Goal: Task Accomplishment & Management: Manage account settings

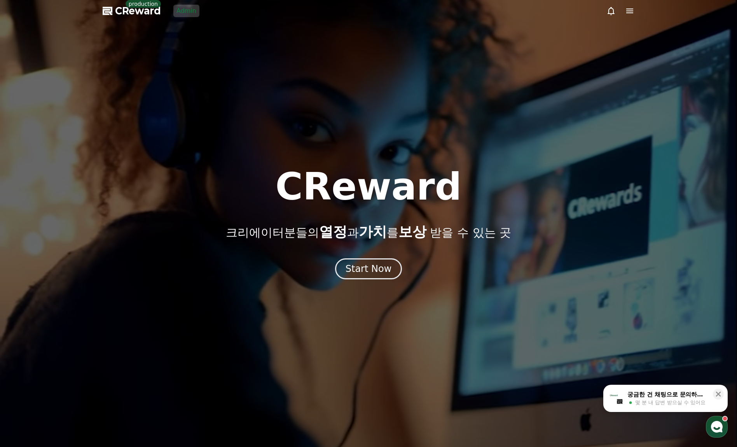
click at [179, 33] on div at bounding box center [368, 223] width 737 height 447
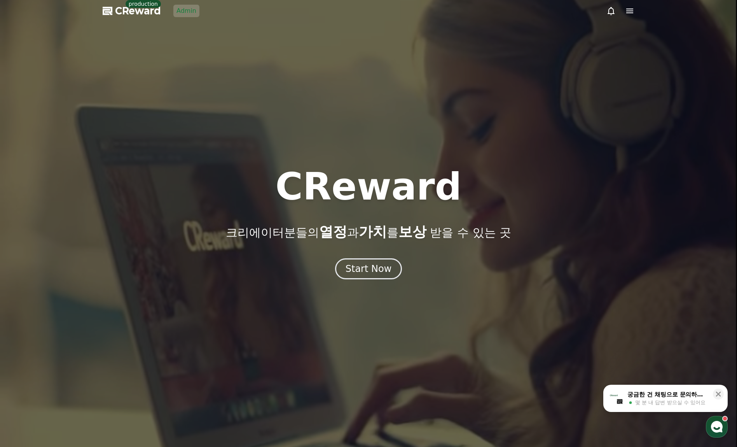
click at [182, 8] on link "Admin" at bounding box center [186, 11] width 26 height 12
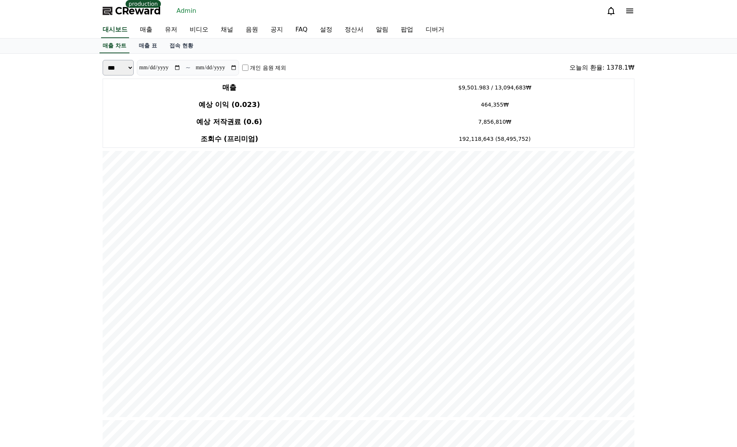
click at [243, 23] on link "음원" at bounding box center [252, 30] width 25 height 16
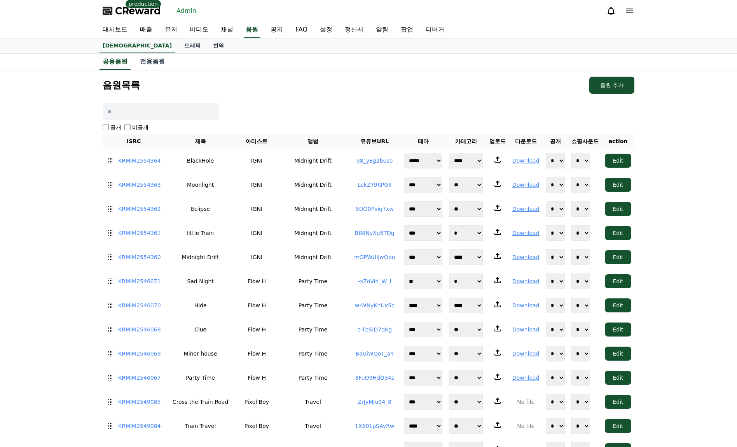
click at [207, 51] on link "번역" at bounding box center [218, 46] width 23 height 15
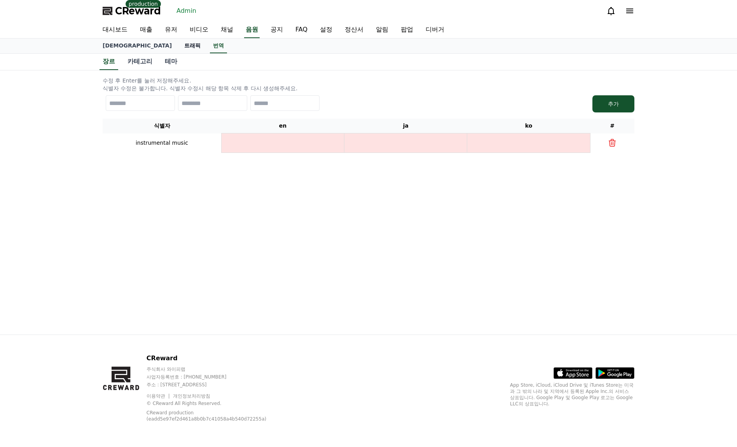
click at [178, 41] on link "트래픽" at bounding box center [192, 46] width 29 height 15
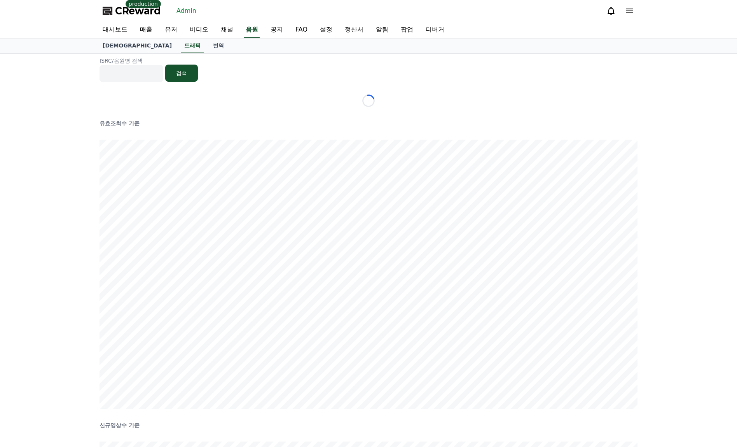
click at [70, 119] on div "ISRC/음원명 검색 검색 Loading... 유효조회수 기준 신규영상수 기준" at bounding box center [368, 384] width 737 height 660
click at [666, 242] on div "ISRC/음원명 검색 검색 유효조회수 기준 신규영상수 기준" at bounding box center [368, 371] width 737 height 635
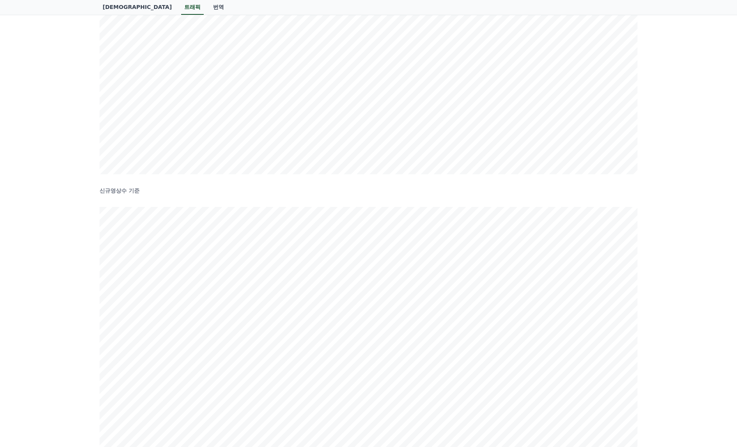
click at [668, 243] on div "ISRC/음원명 검색 검색 유효조회수 기준 신규영상수 기준" at bounding box center [368, 161] width 737 height 635
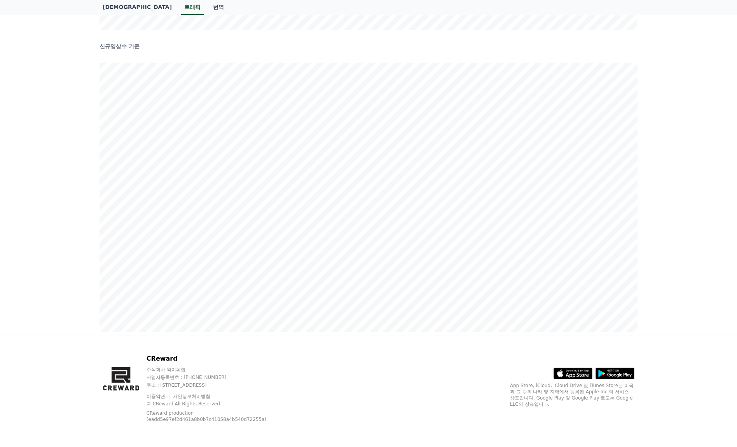
scroll to position [229, 0]
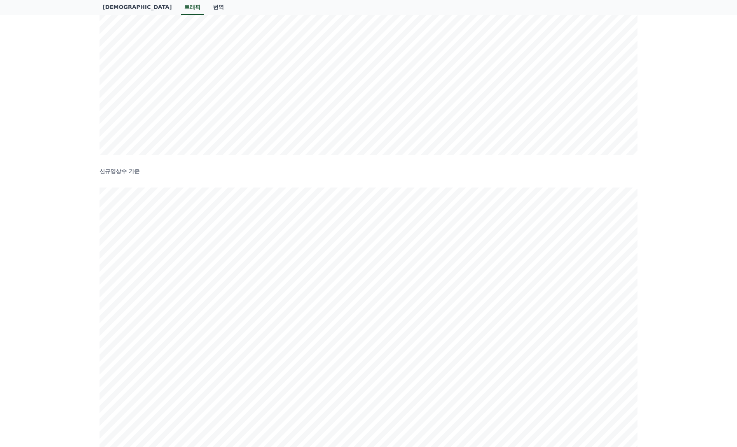
click at [645, 226] on div "ISRC/음원명 검색 검색 유효조회수 기준 신규영상수 기준" at bounding box center [368, 142] width 737 height 635
click at [661, 295] on div "ISRC/음원명 검색 검색 유효조회수 기준 신규영상수 기준" at bounding box center [368, 142] width 737 height 635
click at [660, 294] on div "ISRC/음원명 검색 검색 유효조회수 기준 신규영상수 기준" at bounding box center [368, 142] width 737 height 635
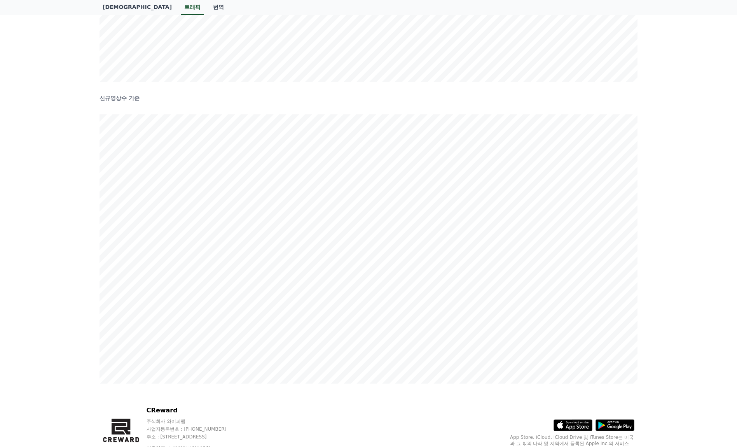
click at [670, 301] on div "ISRC/음원명 검색 검색 유효조회수 기준 신규영상수 기준" at bounding box center [368, 68] width 737 height 635
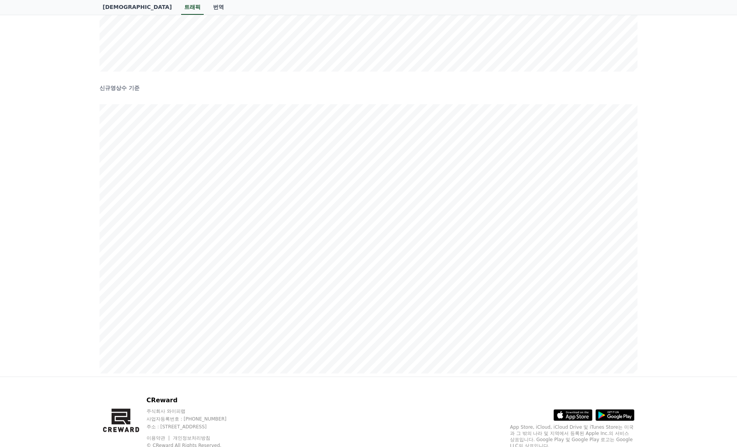
scroll to position [317, 0]
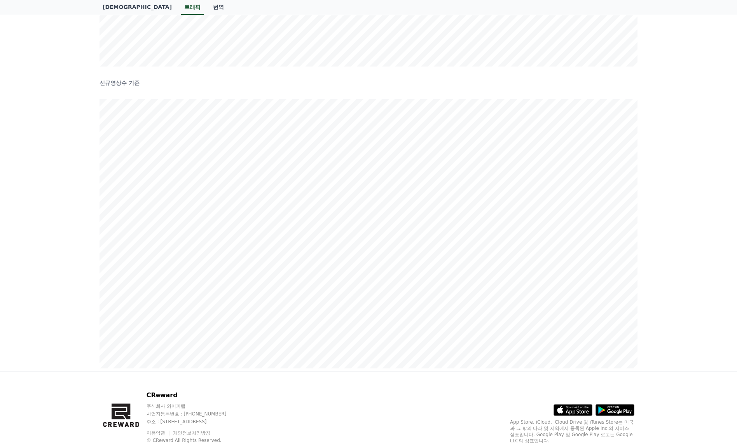
click at [665, 228] on div "ISRC/음원명 검색 검색 유효조회수 기준 신규영상수 기준" at bounding box center [368, 53] width 737 height 635
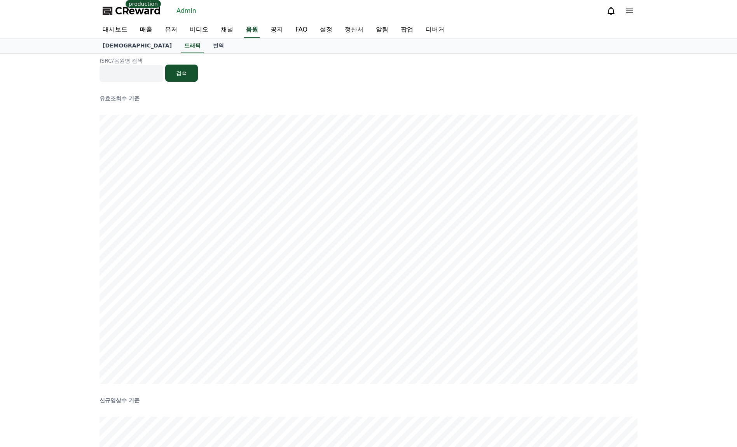
click at [664, 188] on div "ISRC/음원명 검색 검색 유효조회수 기준 신규영상수 기준" at bounding box center [368, 371] width 737 height 635
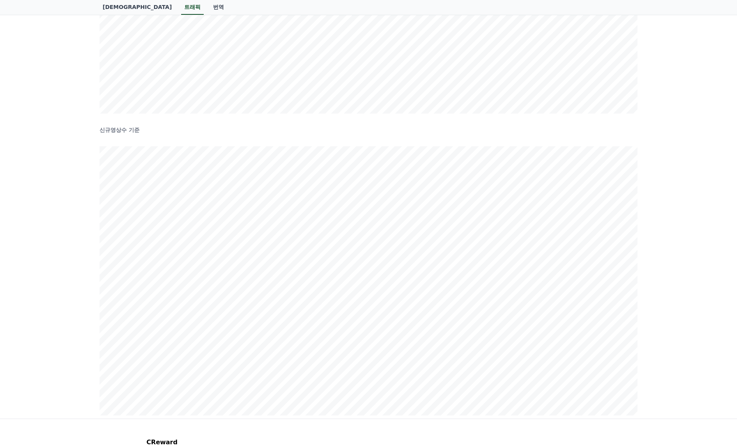
scroll to position [293, 0]
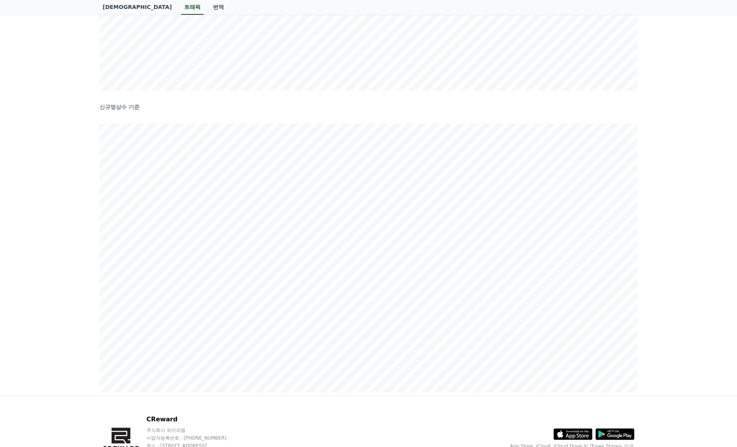
drag, startPoint x: 687, startPoint y: 182, endPoint x: 694, endPoint y: 173, distance: 11.7
click at [689, 179] on div "ISRC/음원명 검색 검색 유효조회수 기준 신규영상수 기준" at bounding box center [368, 77] width 737 height 635
click at [684, 183] on div "ISRC/음원명 검색 검색 유효조회수 기준 신규영상수 기준" at bounding box center [368, 77] width 737 height 635
click at [681, 351] on div "ISRC/음원명 검색 검색 유효조회수 기준 신규영상수 기준" at bounding box center [368, 77] width 737 height 635
click at [684, 347] on div "ISRC/음원명 검색 검색 유효조회수 기준 신규영상수 기준" at bounding box center [368, 77] width 737 height 635
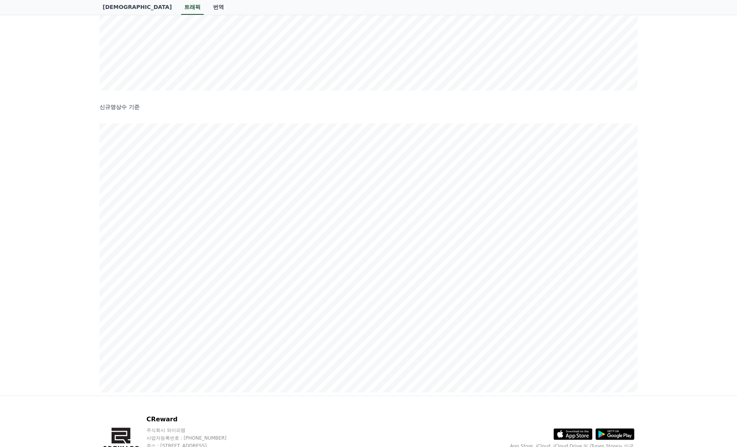
click at [36, 214] on div "ISRC/음원명 검색 검색 유효조회수 기준 신규영상수 기준" at bounding box center [368, 77] width 737 height 635
click at [36, 212] on div "ISRC/음원명 검색 검색 유효조회수 기준 신규영상수 기준" at bounding box center [368, 77] width 737 height 635
click at [72, 275] on div "ISRC/음원명 검색 검색 유효조회수 기준 신규영상수 기준" at bounding box center [368, 77] width 737 height 635
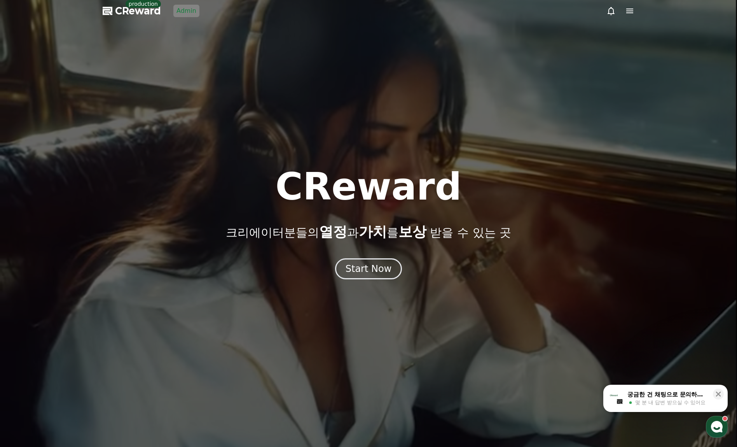
click at [192, 9] on link "Admin" at bounding box center [186, 11] width 26 height 12
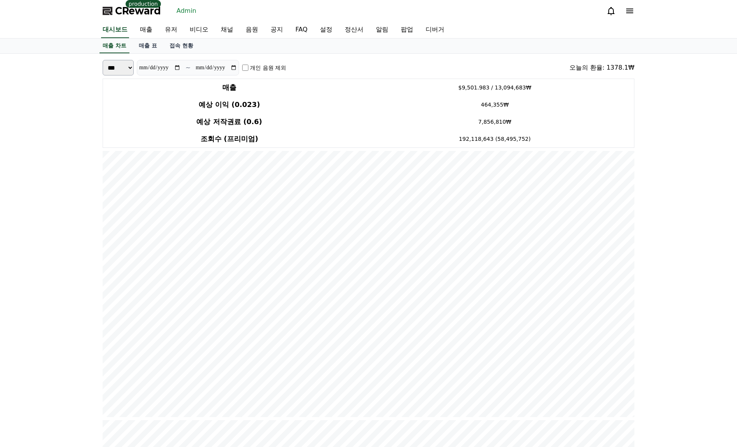
click at [238, 43] on div "매출 차트 매출 표 접속 현황" at bounding box center [368, 46] width 545 height 15
click at [217, 28] on link "채널" at bounding box center [227, 30] width 25 height 16
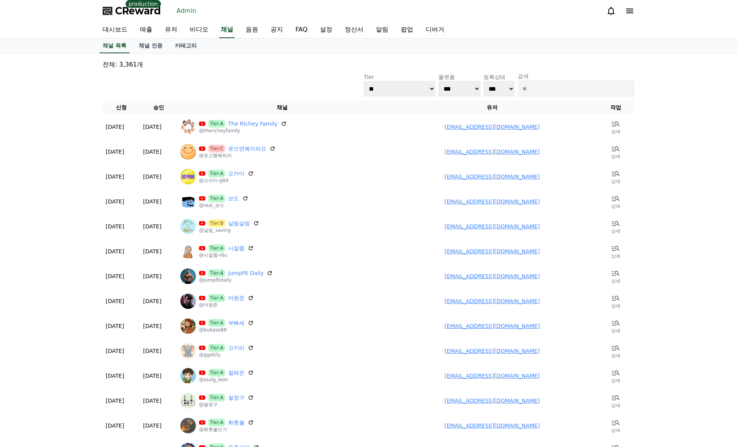
click at [228, 14] on div "CReward production Admin" at bounding box center [368, 11] width 545 height 22
click at [229, 62] on p "전체: 3,361개" at bounding box center [369, 64] width 532 height 9
click at [241, 72] on div "**********" at bounding box center [369, 84] width 532 height 25
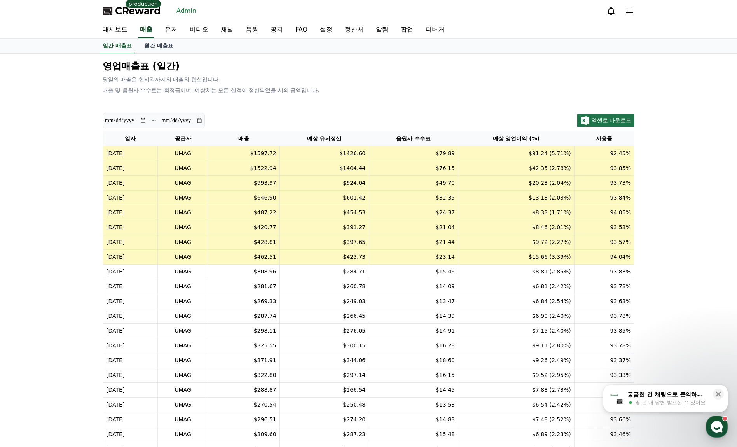
click at [280, 233] on td "$420.77" at bounding box center [243, 227] width 71 height 15
click at [208, 171] on td "UMAG" at bounding box center [183, 168] width 51 height 15
click at [129, 155] on td "2025-09-15" at bounding box center [130, 153] width 55 height 15
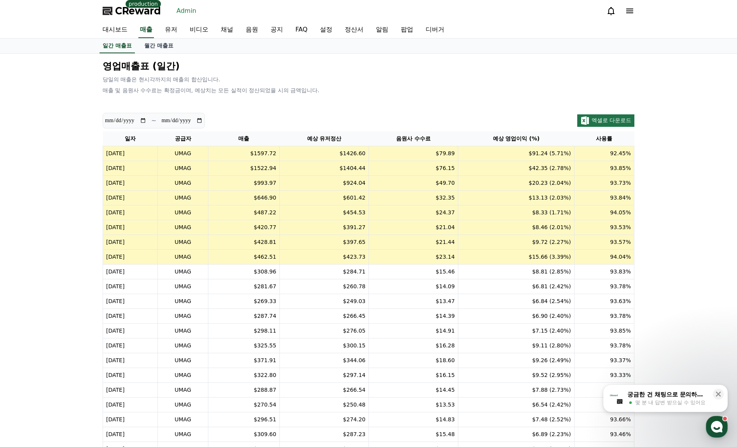
click at [149, 166] on td "2025-09-14" at bounding box center [130, 168] width 55 height 15
click at [123, 48] on link "일간 매출표" at bounding box center [117, 46] width 35 height 15
click at [102, 30] on link "대시보드" at bounding box center [114, 30] width 37 height 16
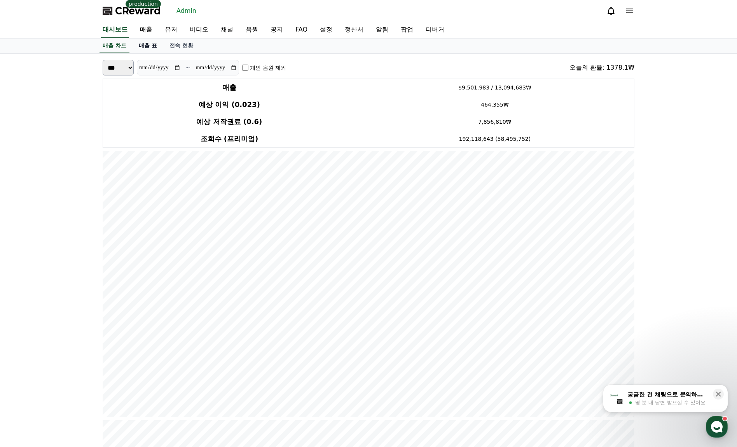
click at [144, 45] on link "매출 표" at bounding box center [148, 46] width 31 height 15
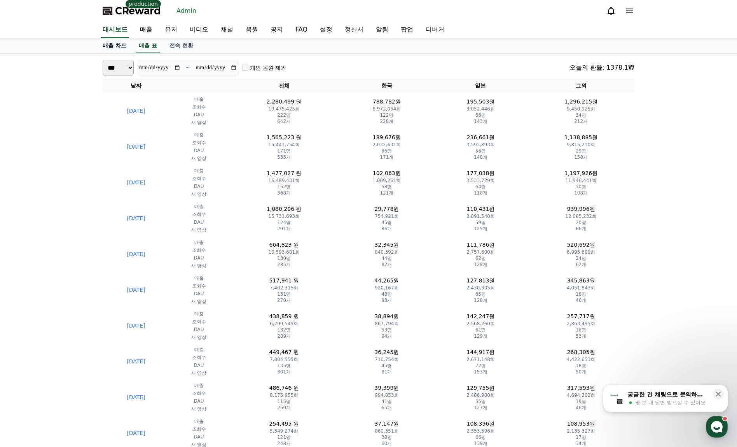
click at [117, 47] on link "매출 차트" at bounding box center [114, 46] width 36 height 15
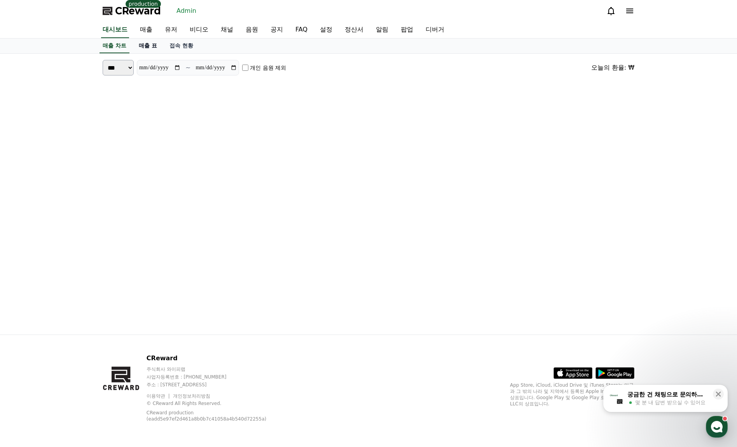
click at [139, 45] on link "매출 표" at bounding box center [148, 46] width 31 height 15
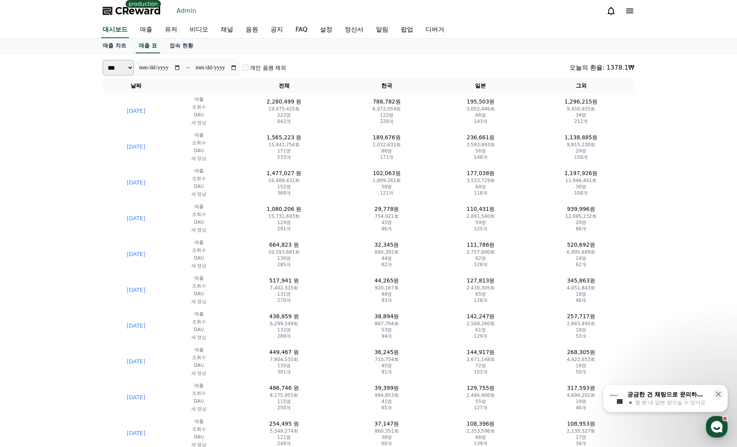
click at [152, 32] on link "매출" at bounding box center [146, 30] width 25 height 16
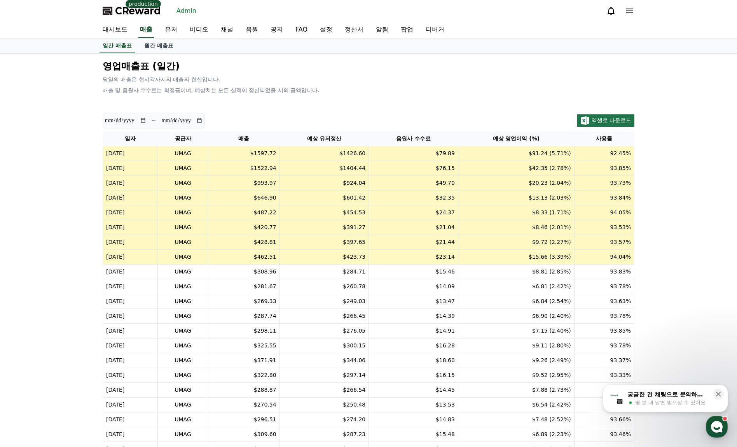
click at [350, 74] on div "영업매출표 (일간) 당일의 매출은 현시각까지의 매출의 합산입니다. 매출 및 음원사 수수료는 확정금이며, 예상치는 모든 실적이 정산되었을 시의 …" at bounding box center [369, 77] width 538 height 40
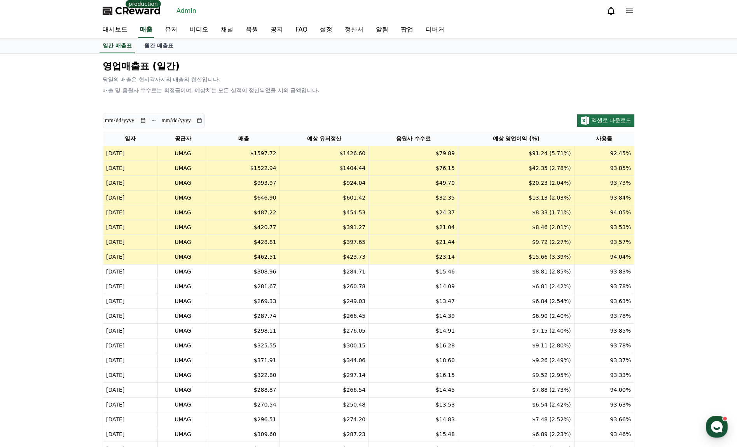
click at [82, 231] on div "**********" at bounding box center [368, 310] width 737 height 513
click at [257, 206] on td "$487.22" at bounding box center [243, 212] width 71 height 15
click at [527, 176] on td "$20.23 (2.04%)" at bounding box center [516, 183] width 116 height 15
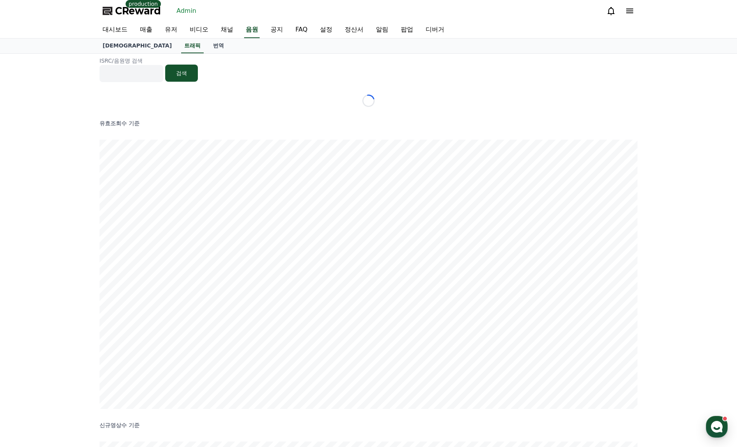
click at [506, 16] on div "CReward production Admin" at bounding box center [368, 11] width 545 height 22
click at [673, 221] on div "ISRC/음원명 검색 검색 유효조회수 기준 신규영상수 기준" at bounding box center [368, 371] width 737 height 635
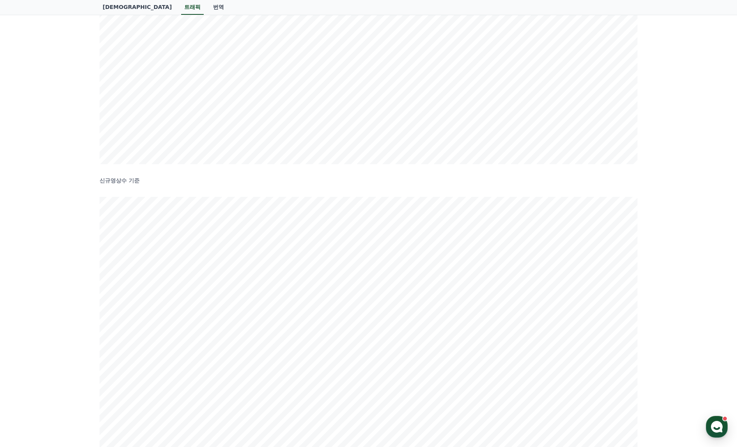
click at [677, 208] on div "ISRC/음원명 검색 검색 유효조회수 기준 신규영상수 기준" at bounding box center [368, 151] width 737 height 635
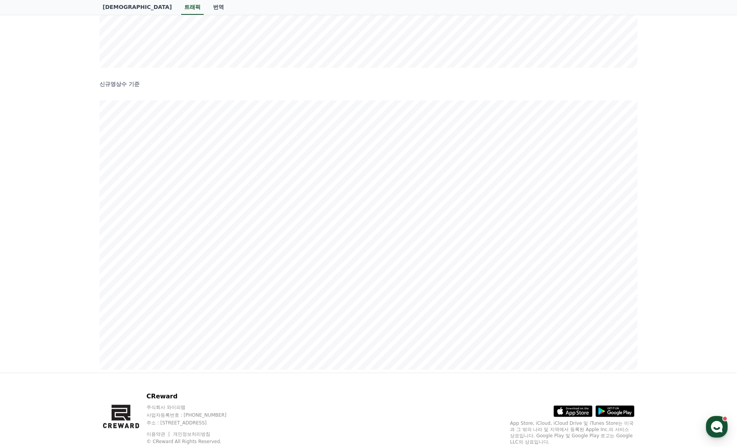
scroll to position [354, 0]
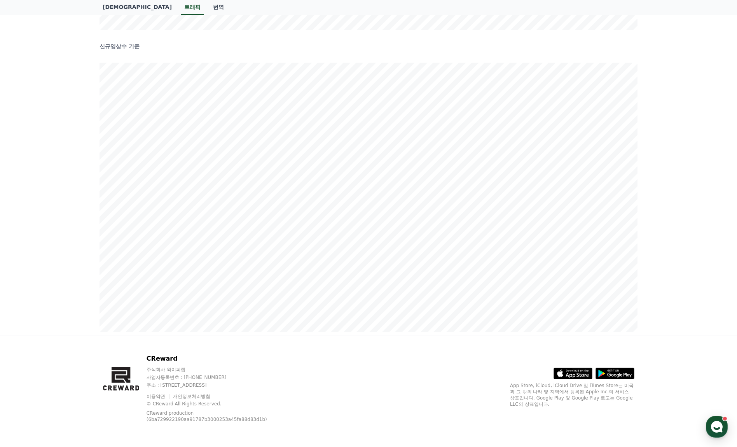
click at [678, 208] on div "ISRC/음원명 검색 검색 유효조회수 기준 신규영상수 기준" at bounding box center [368, 17] width 737 height 635
click at [677, 207] on div "ISRC/음원명 검색 검색 유효조회수 기준 신규영상수 기준" at bounding box center [368, 17] width 737 height 635
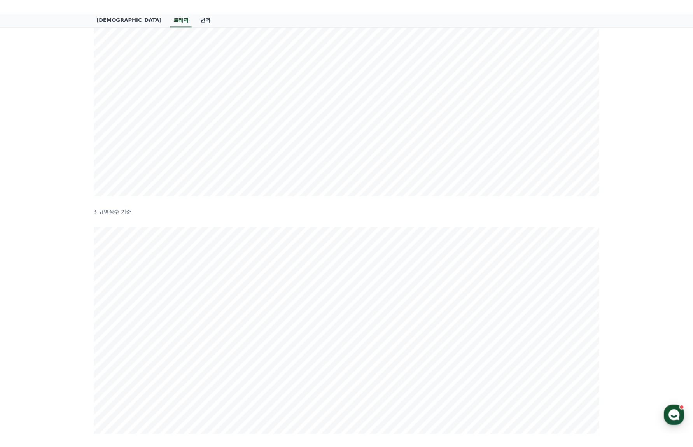
scroll to position [0, 0]
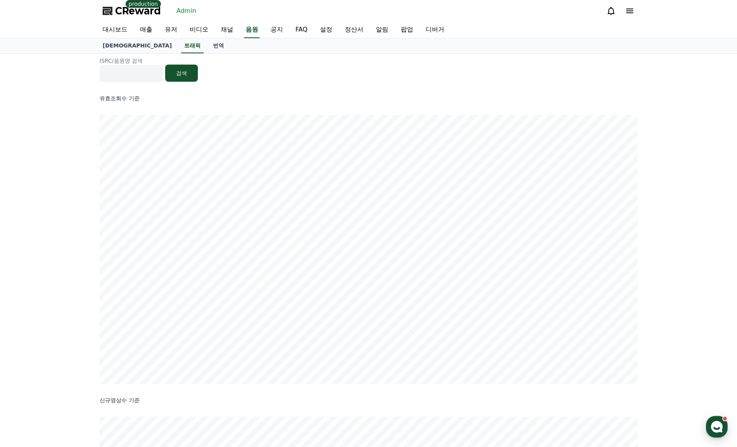
click at [679, 206] on div "ISRC/음원명 검색 검색 유효조회수 기준 신규영상수 기준" at bounding box center [368, 371] width 737 height 635
click at [108, 48] on link "음원 목록" at bounding box center [137, 46] width 82 height 15
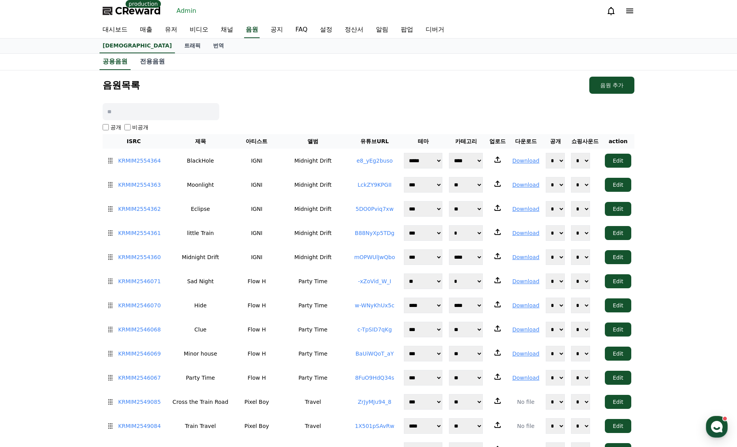
click at [329, 93] on div "음원목록 음원 추가" at bounding box center [369, 85] width 532 height 17
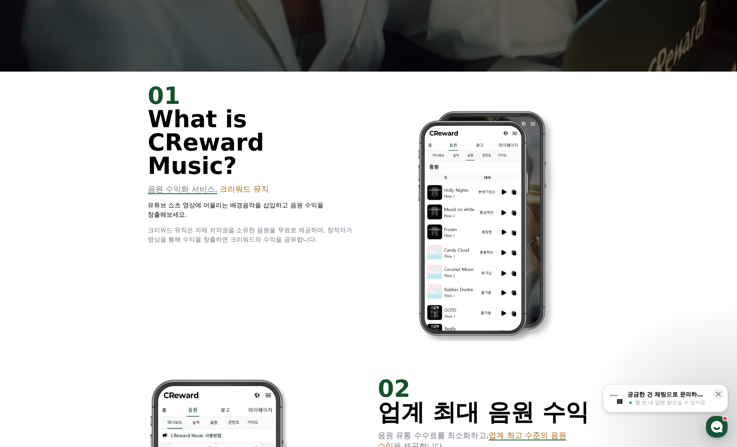
click at [572, 146] on img at bounding box center [484, 218] width 212 height 268
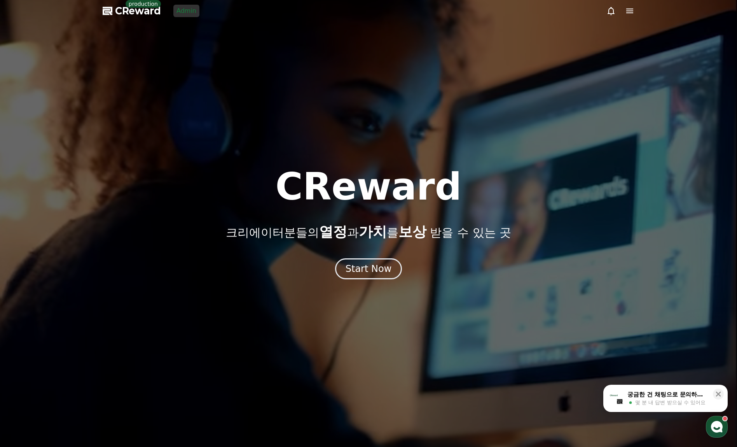
click at [410, 124] on div at bounding box center [368, 223] width 737 height 447
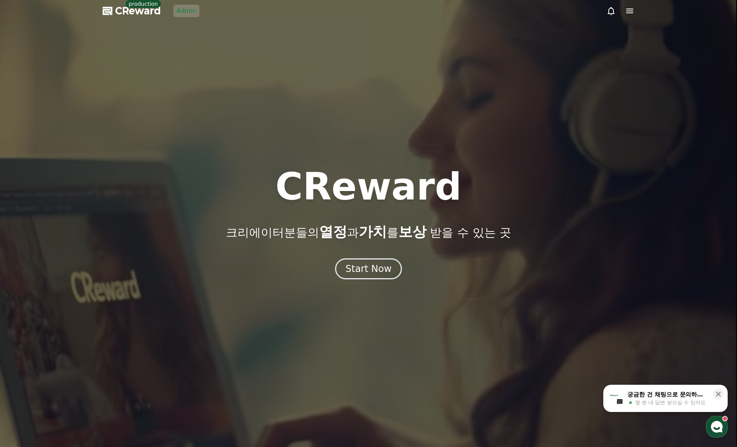
click at [560, 197] on div "CReward 크리에이터분들의 열정 과 가치 를 보상 받을 수 있는 곳" at bounding box center [368, 204] width 737 height 72
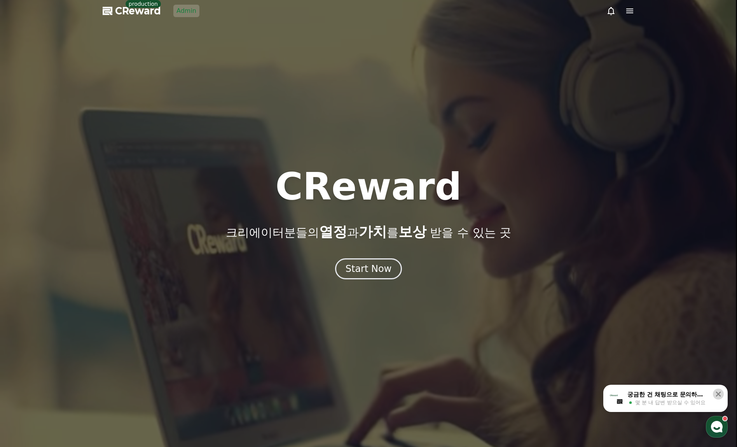
click at [719, 394] on icon at bounding box center [718, 394] width 5 height 5
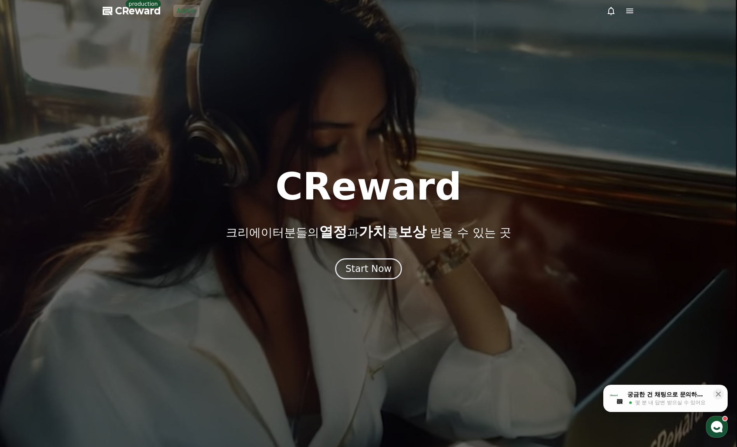
click at [604, 140] on div at bounding box center [368, 223] width 737 height 447
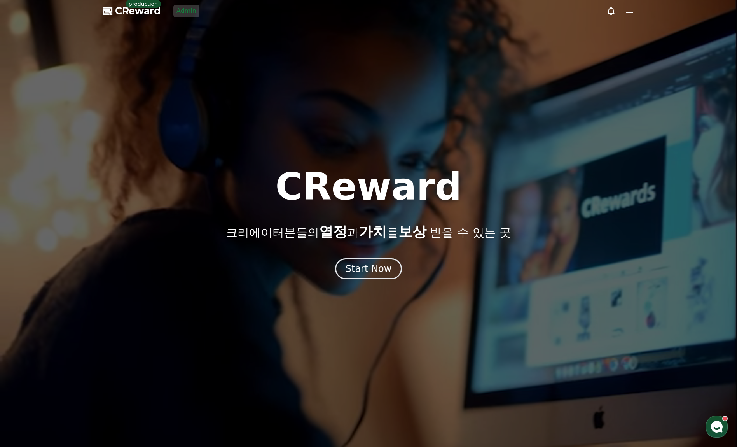
click at [629, 9] on icon at bounding box center [630, 11] width 7 height 5
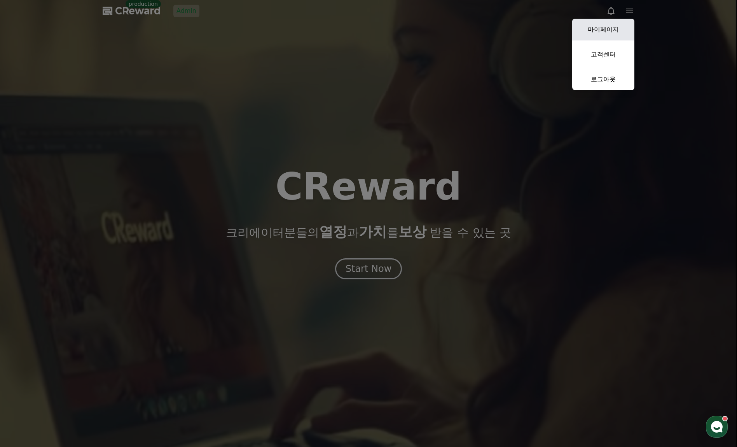
click at [603, 33] on link "마이페이지" at bounding box center [604, 30] width 62 height 22
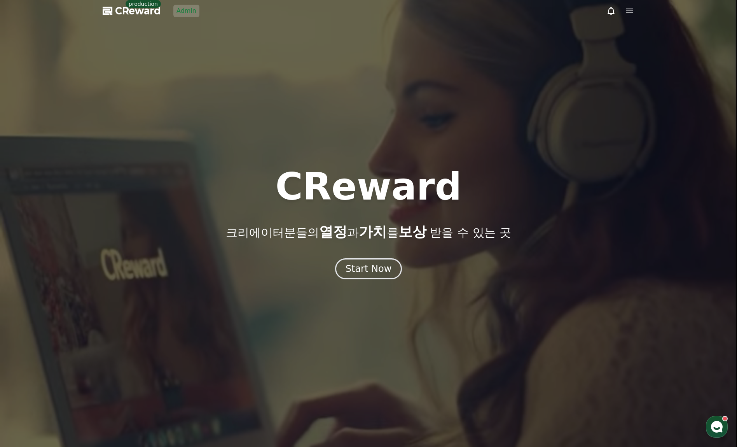
select select "**********"
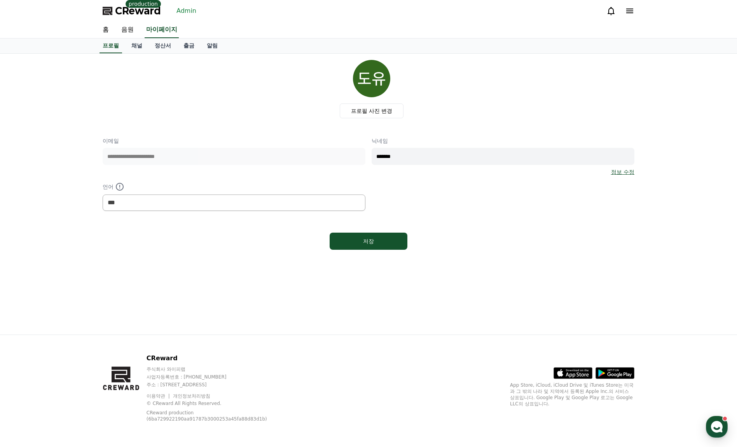
drag, startPoint x: 165, startPoint y: 259, endPoint x: 158, endPoint y: 251, distance: 10.0
click at [164, 258] on div "**********" at bounding box center [368, 194] width 545 height 281
click at [32, 111] on div "**********" at bounding box center [368, 194] width 737 height 281
click at [74, 131] on div "**********" at bounding box center [368, 194] width 737 height 281
click at [176, 210] on select "*** ******* ***" at bounding box center [234, 202] width 263 height 16
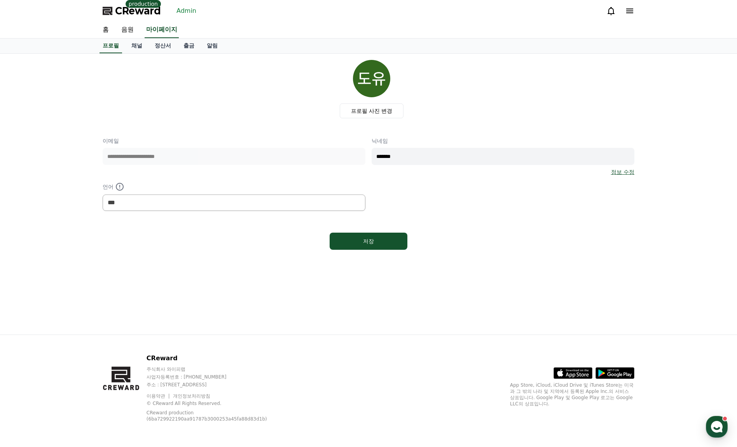
click at [212, 284] on div "**********" at bounding box center [368, 194] width 545 height 281
drag, startPoint x: 200, startPoint y: 258, endPoint x: 196, endPoint y: 253, distance: 6.2
click at [196, 253] on div "**********" at bounding box center [368, 194] width 545 height 281
click at [653, 95] on div "**********" at bounding box center [368, 194] width 737 height 281
click at [211, 65] on div "프로필 사진 변경" at bounding box center [372, 89] width 526 height 58
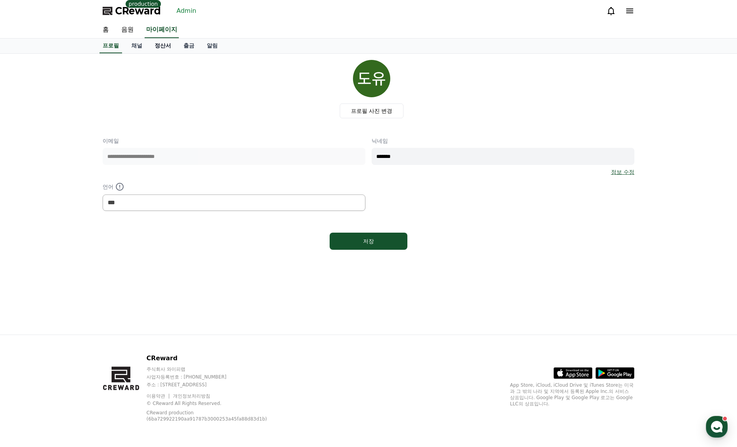
click at [170, 43] on link "정산서" at bounding box center [163, 46] width 29 height 15
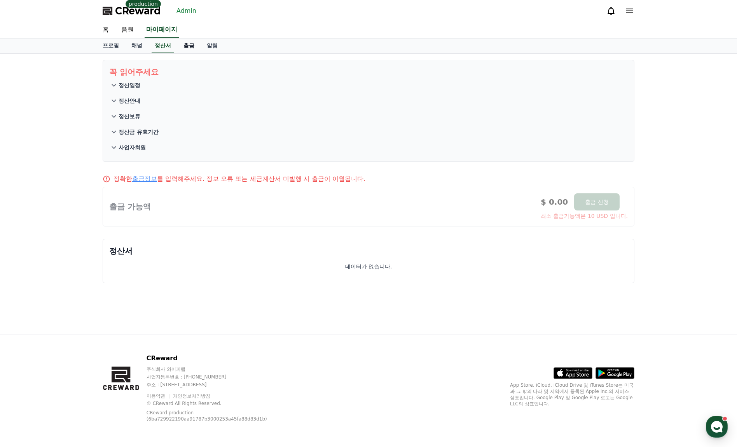
click at [180, 46] on link "출금" at bounding box center [188, 46] width 23 height 15
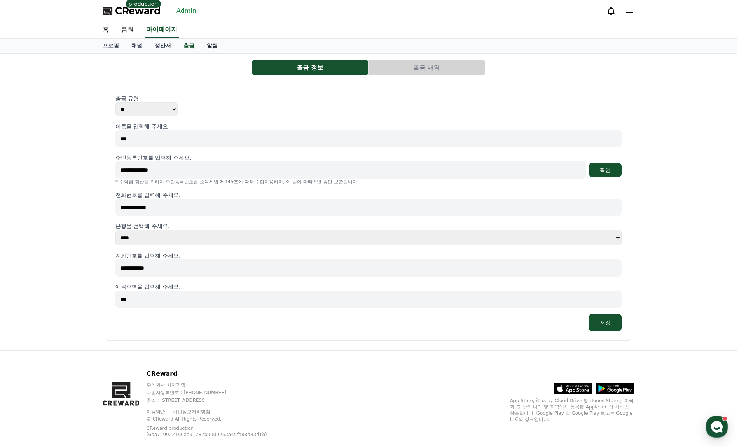
click at [203, 46] on link "알림" at bounding box center [212, 46] width 23 height 15
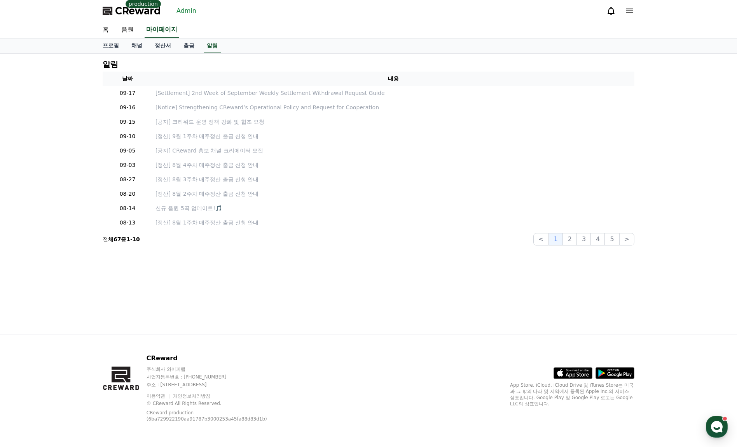
click at [47, 147] on div "알림 날짜 내용 09-17 [Settlement] 2nd Week of September Weekly Settlement Withdrawal …" at bounding box center [368, 194] width 737 height 281
